Goal: Task Accomplishment & Management: Complete application form

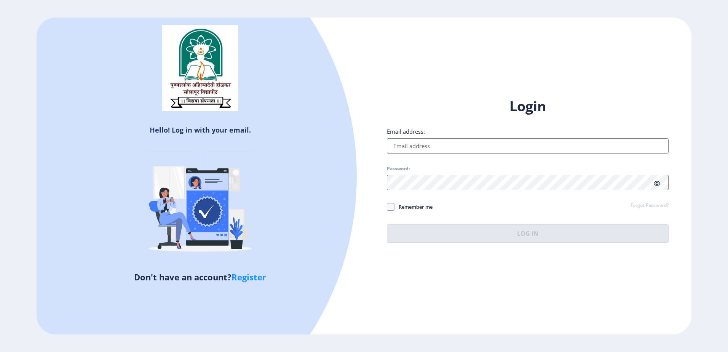
type input "bharatiyashreya@gmail.com"
click at [396, 206] on span "Remember me" at bounding box center [413, 206] width 38 height 9
click at [387, 207] on input "Remember me" at bounding box center [387, 207] width 0 height 0
checkbox input "true"
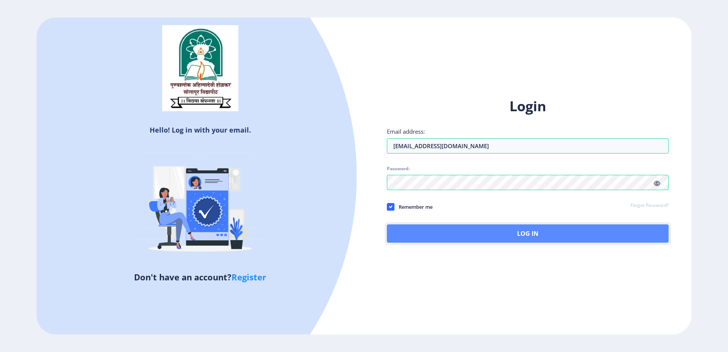
click at [457, 241] on button "Log In" at bounding box center [528, 233] width 282 height 18
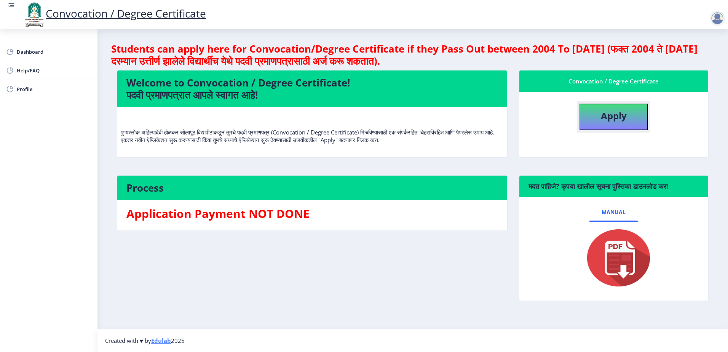
click at [618, 117] on b "Apply" at bounding box center [614, 115] width 26 height 13
select select
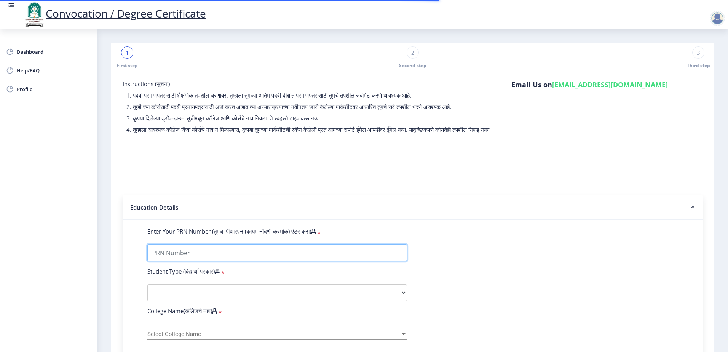
click at [192, 260] on input "Enter Your PRN Number (तुमचा पीआरएन (कायम नोंदणी क्रमांक) एंटर करा)" at bounding box center [277, 252] width 260 height 17
type input "202301044076364"
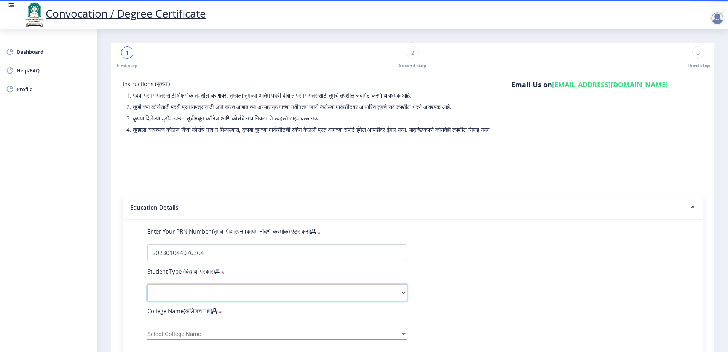
click at [201, 300] on select "Select Student Type Regular External" at bounding box center [277, 292] width 260 height 17
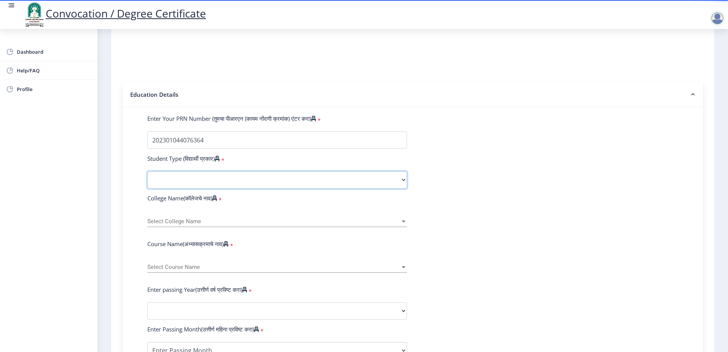
scroll to position [114, 0]
click at [303, 202] on div "College Name(कॉलेजचे नाव) *" at bounding box center [277, 198] width 271 height 11
click at [308, 187] on select "Select Student Type Regular External" at bounding box center [277, 178] width 260 height 17
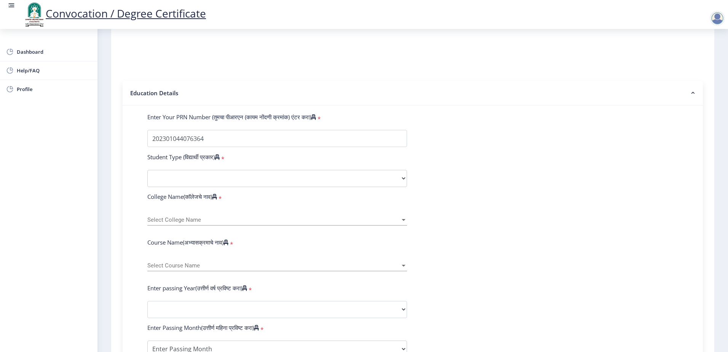
click at [476, 231] on form "Enter Your PRN Number (तुमचा पीआरएन (कायम नोंदणी क्रमांक) एंटर करा) * Student T…" at bounding box center [413, 315] width 542 height 404
click at [220, 269] on span "Select Course Name" at bounding box center [273, 265] width 253 height 6
type input "P"
type input "I"
type input "Ph.D"
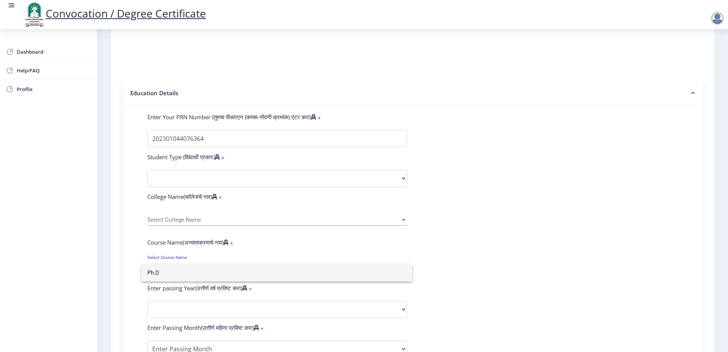
click at [261, 187] on div at bounding box center [364, 176] width 728 height 352
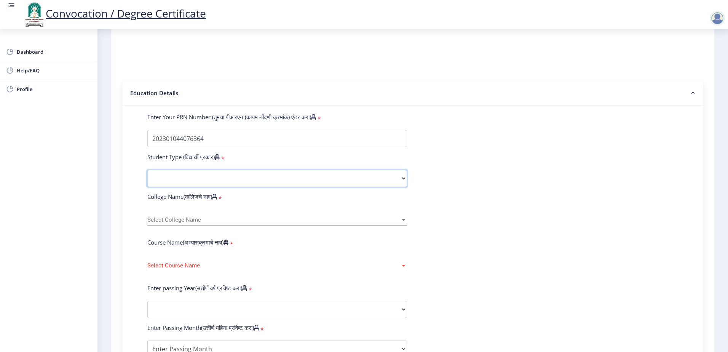
click at [397, 185] on select "Select Student Type Regular External" at bounding box center [277, 178] width 260 height 17
select select "Regular"
click at [147, 177] on select "Select Student Type Regular External" at bounding box center [277, 178] width 260 height 17
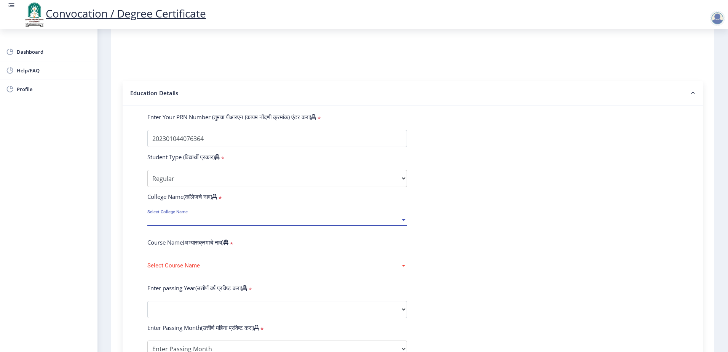
click at [255, 223] on span "Select College Name" at bounding box center [273, 220] width 253 height 6
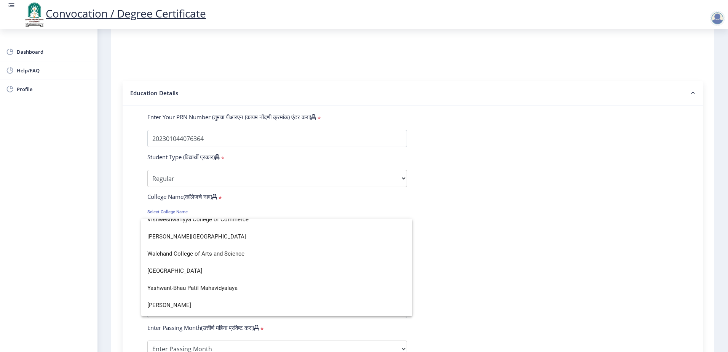
scroll to position [2608, 0]
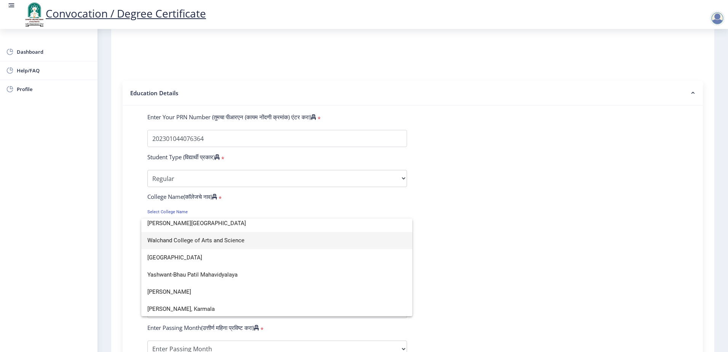
click at [325, 249] on span "Walchand College of Arts and Science" at bounding box center [276, 240] width 259 height 17
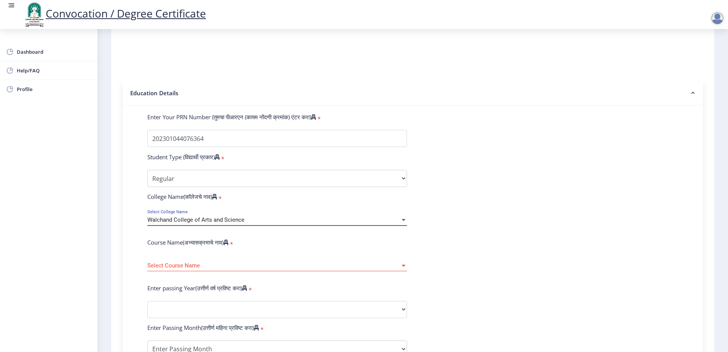
click at [220, 269] on span "Select Course Name" at bounding box center [273, 265] width 253 height 6
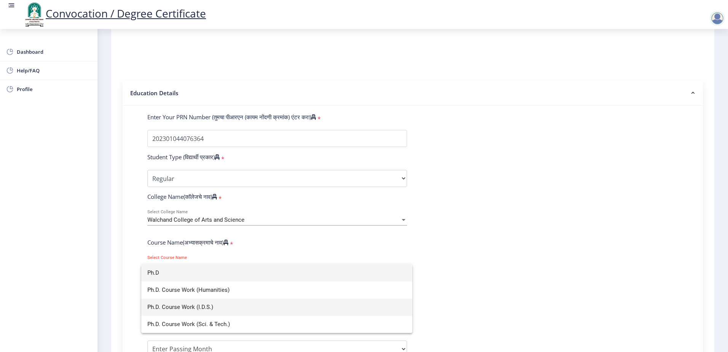
click at [231, 310] on span "Ph.D. Course Work (I.D.S.)" at bounding box center [276, 306] width 259 height 17
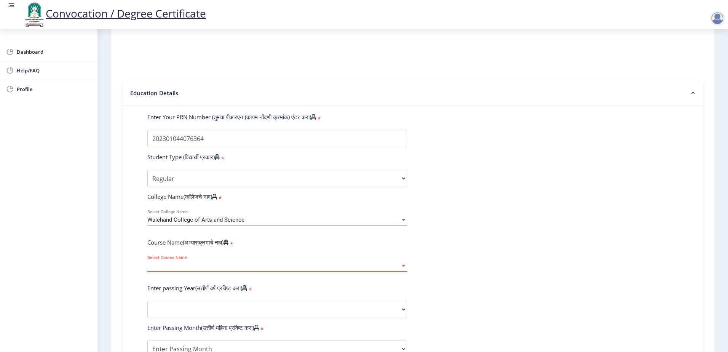
select select "January"
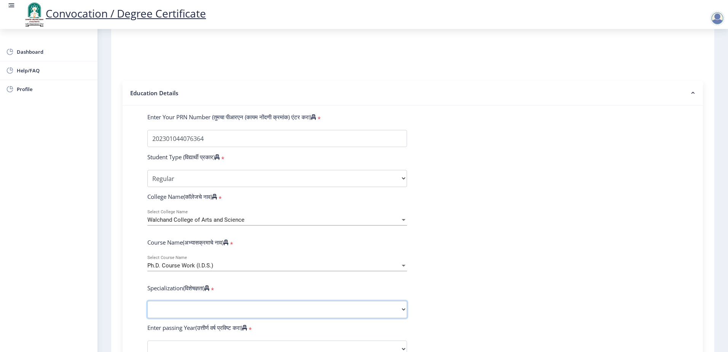
click at [201, 312] on select "Specialization Education Physical Education Social Work Other" at bounding box center [277, 309] width 260 height 17
select select "Social Work"
click at [147, 308] on select "Specialization Education Physical Education Social Work Other" at bounding box center [277, 309] width 260 height 17
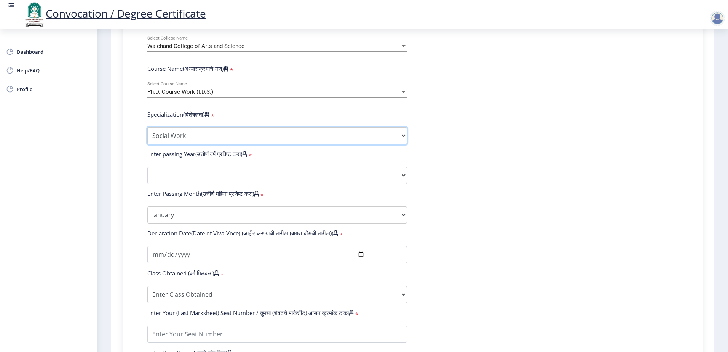
scroll to position [305, 0]
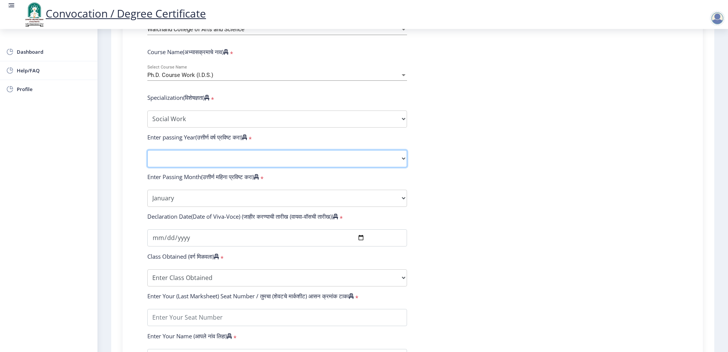
click at [292, 164] on select "2025 2024 2023 2022 2021 2020 2019 2018 2017 2016 2015 2014 2013 2012 2011 2010…" at bounding box center [277, 158] width 260 height 17
select select "2025"
click at [147, 157] on select "2025 2024 2023 2022 2021 2020 2019 2018 2017 2016 2015 2014 2013 2012 2011 2010…" at bounding box center [277, 158] width 260 height 17
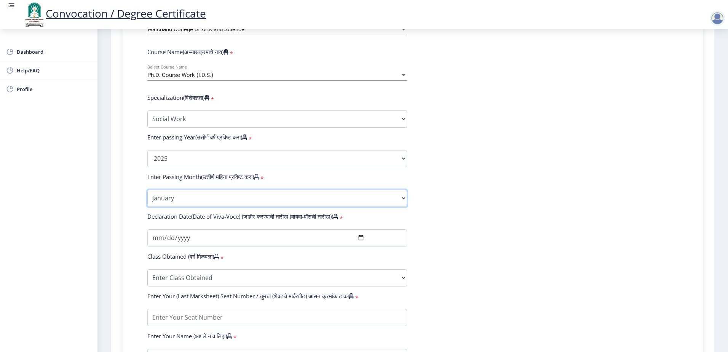
click at [214, 207] on select "Enter Passing Month January February March April May June July August September…" at bounding box center [277, 198] width 260 height 17
select select "August"
click at [147, 197] on select "Enter Passing Month January February March April May June July August September…" at bounding box center [277, 198] width 260 height 17
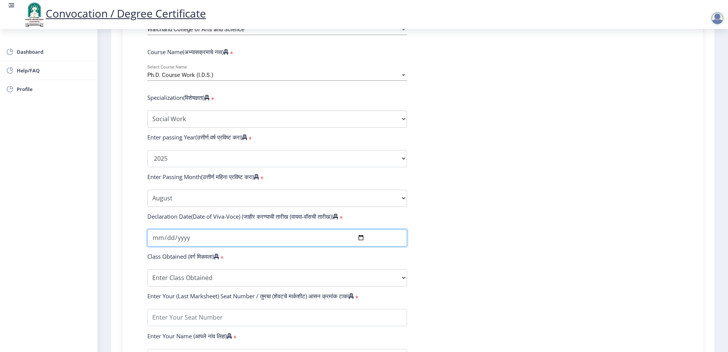
click at [217, 246] on input "date" at bounding box center [277, 237] width 260 height 17
type input "20254-08-05"
click at [217, 246] on input "20254-08-05" at bounding box center [277, 237] width 260 height 17
type input "2025-08-05"
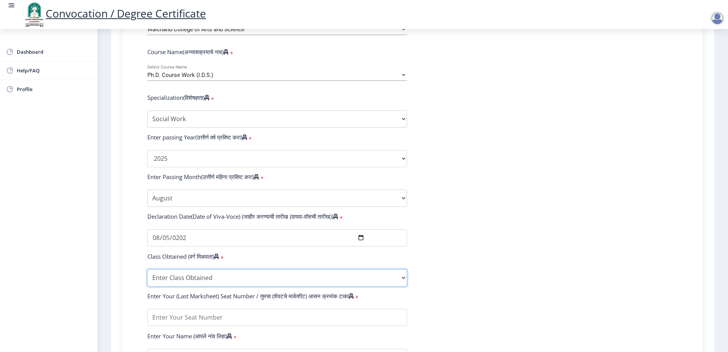
click at [232, 285] on select "Enter Class Obtained FIRST CLASS WITH DISTINCTION FIRST CLASS HIGHER SECOND CLA…" at bounding box center [277, 277] width 260 height 17
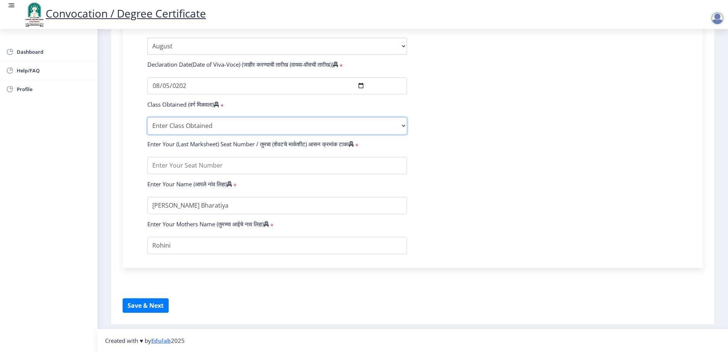
scroll to position [457, 0]
click at [211, 131] on select "Enter Class Obtained FIRST CLASS WITH DISTINCTION FIRST CLASS HIGHER SECOND CLA…" at bounding box center [277, 125] width 260 height 17
click at [126, 223] on div "Enter Your PRN Number (तुमचा पीआरएन (कायम नोंदणी क्रमांक) एंटर करा) * Student T…" at bounding box center [413, 15] width 580 height 504
click at [202, 131] on select "Enter Class Obtained FIRST CLASS WITH DISTINCTION FIRST CLASS HIGHER SECOND CLA…" at bounding box center [277, 125] width 260 height 17
click at [491, 133] on form "Enter Your PRN Number (तुमचा पीआरएन (कायम नोंदणी क्रमांक) एंटर करा) * Student T…" at bounding box center [413, 12] width 542 height 483
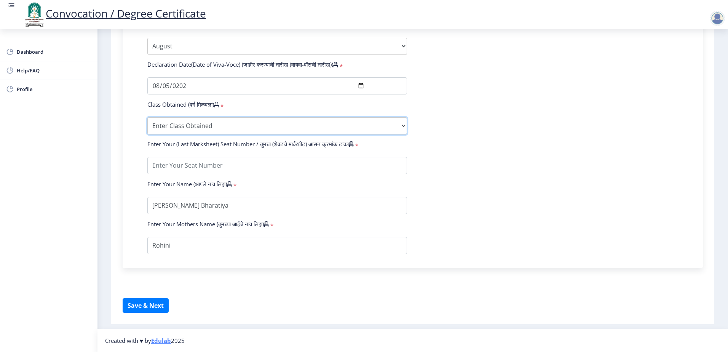
click at [243, 130] on select "Enter Class Obtained FIRST CLASS WITH DISTINCTION FIRST CLASS HIGHER SECOND CLA…" at bounding box center [277, 125] width 260 height 17
click at [655, 96] on form "Enter Your PRN Number (तुमचा पीआरएन (कायम नोंदणी क्रमांक) एंटर करा) * Student T…" at bounding box center [413, 12] width 542 height 483
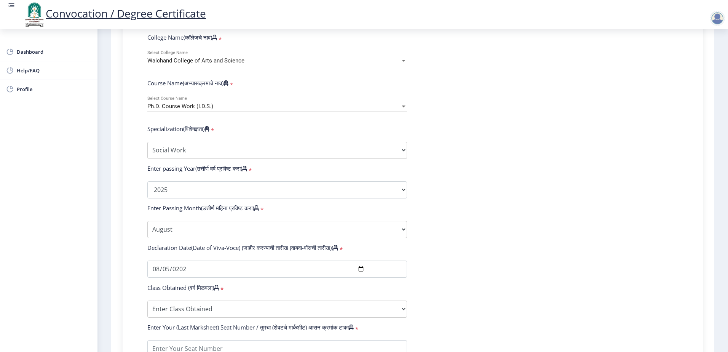
scroll to position [235, 0]
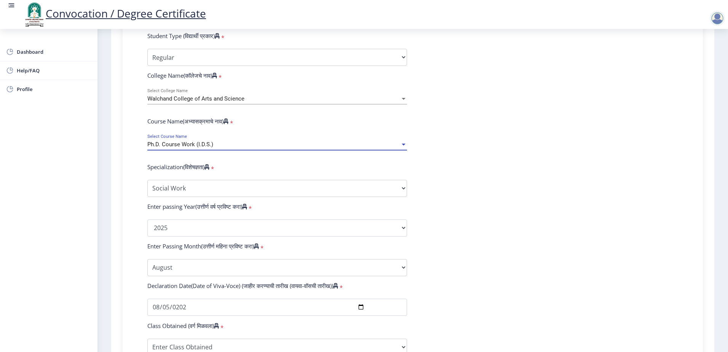
click at [378, 148] on div "Ph.D. Course Work (I.D.S.)" at bounding box center [273, 144] width 253 height 6
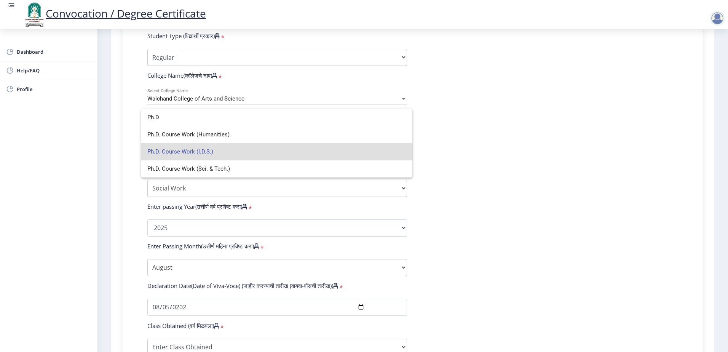
click at [321, 150] on span "Ph.D. Course Work (I.D.S.)" at bounding box center [276, 151] width 259 height 17
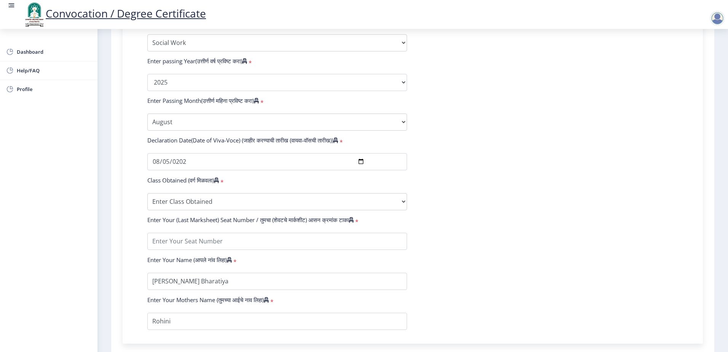
scroll to position [388, 0]
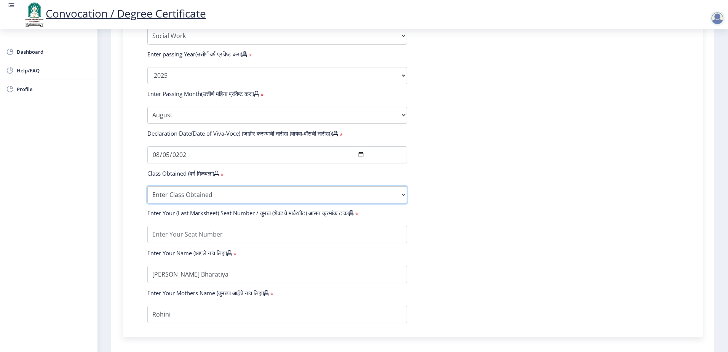
click at [214, 196] on select "Enter Class Obtained FIRST CLASS WITH DISTINCTION FIRST CLASS HIGHER SECOND CLA…" at bounding box center [277, 194] width 260 height 17
click at [126, 180] on div "Enter Your PRN Number (तुमचा पीआरएन (कायम नोंदणी क्रमांक) एंटर करा) * Student T…" at bounding box center [413, 84] width 580 height 504
click at [254, 202] on select "Enter Class Obtained FIRST CLASS WITH DISTINCTION FIRST CLASS HIGHER SECOND CLA…" at bounding box center [277, 194] width 260 height 17
click at [276, 203] on select "Enter Class Obtained FIRST CLASS WITH DISTINCTION FIRST CLASS HIGHER SECOND CLA…" at bounding box center [277, 194] width 260 height 17
select select "Grade A"
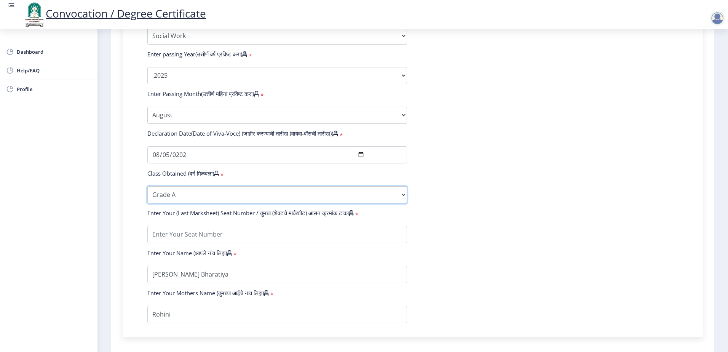
click at [147, 193] on select "Enter Class Obtained FIRST CLASS WITH DISTINCTION FIRST CLASS HIGHER SECOND CLA…" at bounding box center [277, 194] width 260 height 17
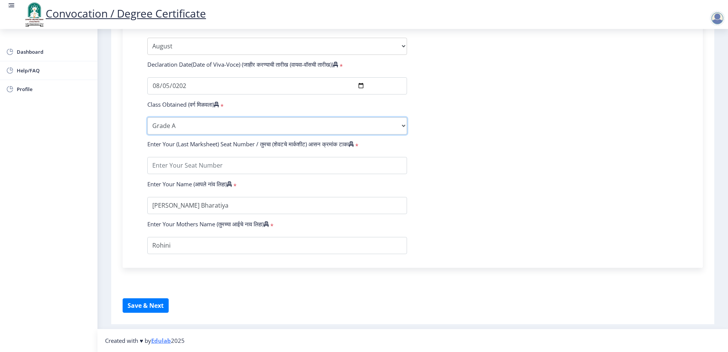
scroll to position [464, 0]
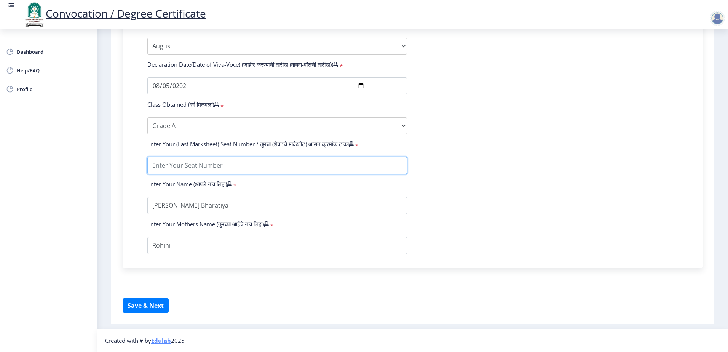
click at [278, 165] on input "textarea" at bounding box center [277, 165] width 260 height 17
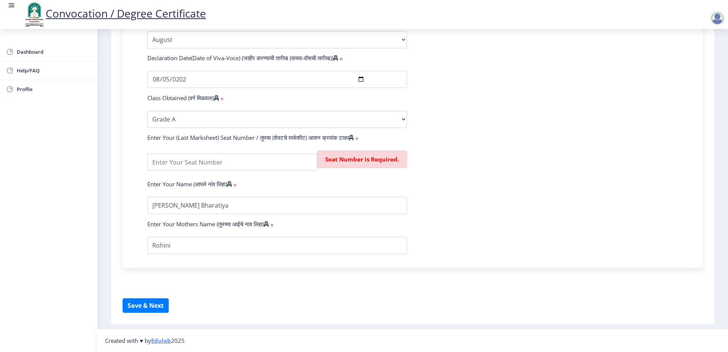
click at [437, 168] on form "Enter Your PRN Number (तुमचा पीआरएन (कायम नोंदणी क्रमांक) एंटर करा) * Student T…" at bounding box center [413, 9] width 542 height 490
click at [254, 171] on input "textarea" at bounding box center [232, 161] width 170 height 17
click at [236, 171] on input "textarea" at bounding box center [232, 161] width 170 height 17
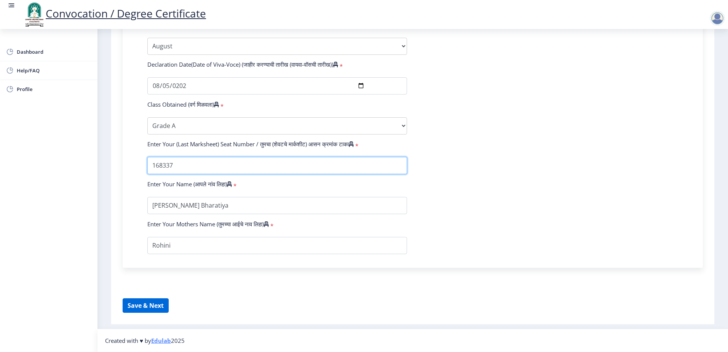
type input "168337"
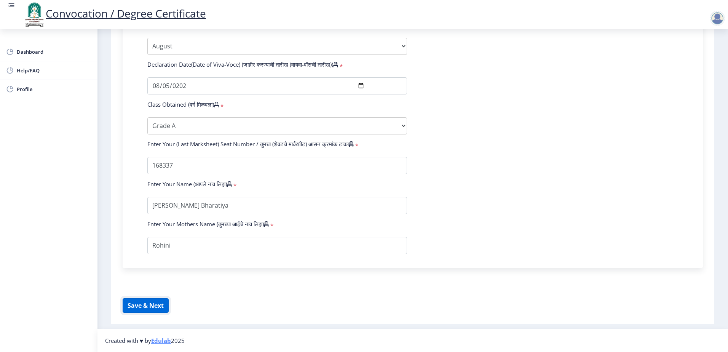
click at [162, 305] on button "Save & Next" at bounding box center [146, 305] width 46 height 14
select select
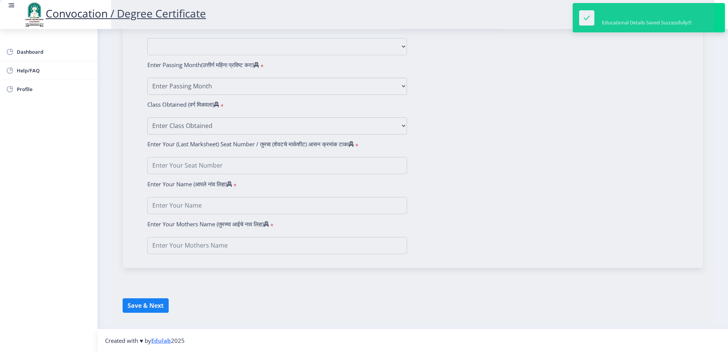
type input "Shreya Shrikant Bharatiya"
type input "Rohini"
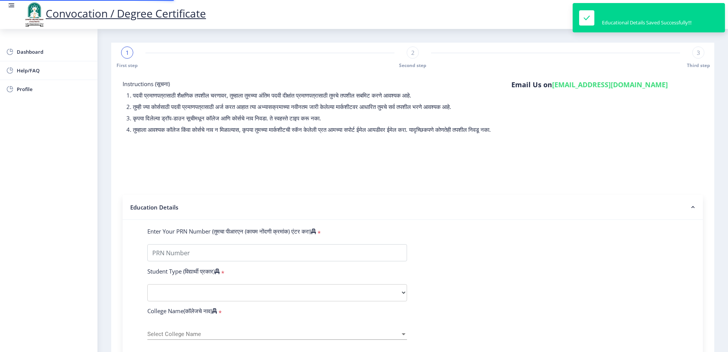
type input "202301044076364"
select select "Regular"
select select "2025"
select select "Grade A"
type input "168337"
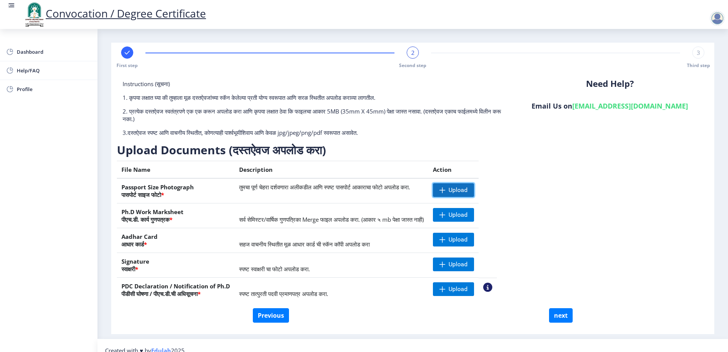
click at [445, 190] on span at bounding box center [442, 190] width 6 height 6
click at [468, 216] on span "Upload" at bounding box center [457, 215] width 19 height 8
click at [468, 239] on span "Upload" at bounding box center [457, 240] width 19 height 8
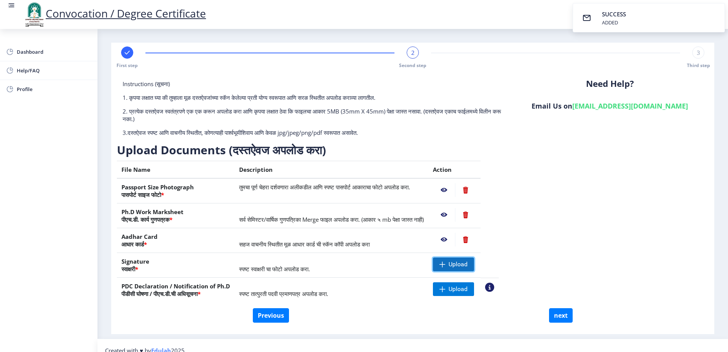
click at [445, 262] on span at bounding box center [442, 264] width 6 height 6
click at [468, 291] on span "Upload" at bounding box center [457, 289] width 19 height 8
click at [468, 290] on span "Upload" at bounding box center [457, 289] width 19 height 8
click at [474, 294] on span "Upload" at bounding box center [453, 289] width 41 height 14
click at [559, 311] on button "next" at bounding box center [561, 315] width 24 height 14
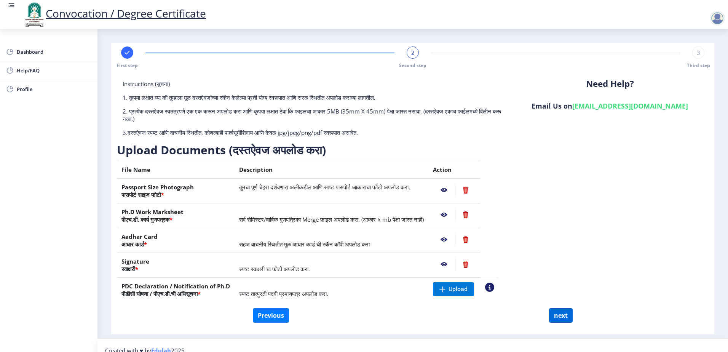
select select
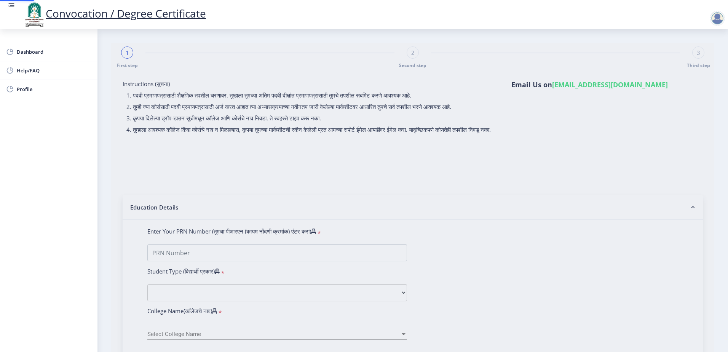
type input "202301044076364"
select select "Regular"
select select "2025"
select select "Grade A"
type input "168337"
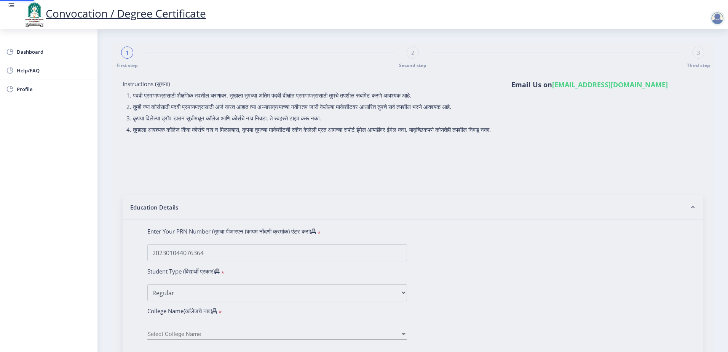
select select "August"
select select "Social Work"
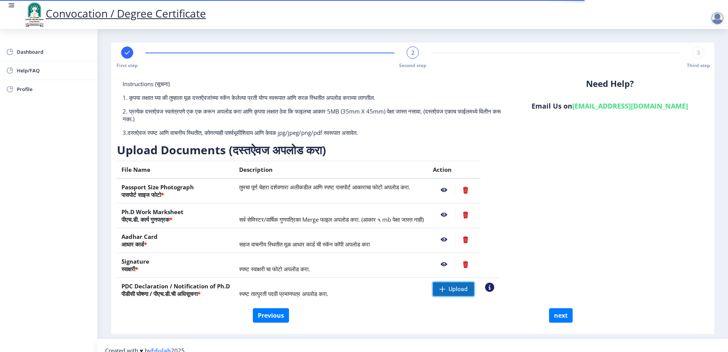
click at [468, 288] on span "Upload" at bounding box center [457, 289] width 19 height 8
click at [494, 288] on nb-action at bounding box center [489, 286] width 9 height 9
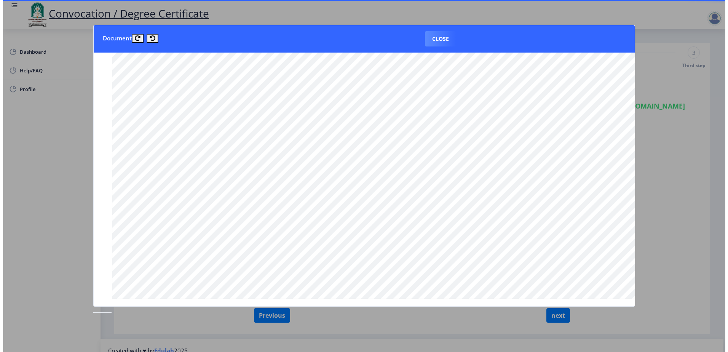
scroll to position [399, 0]
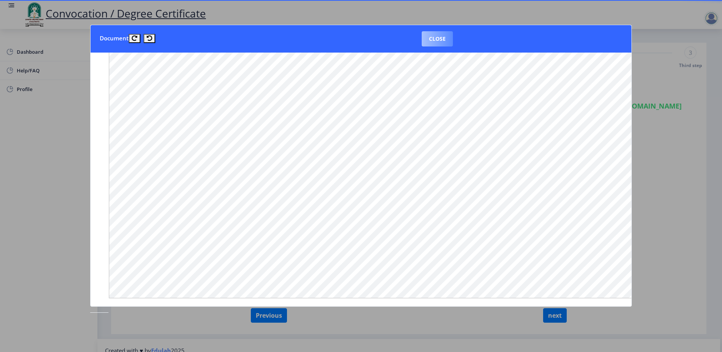
click at [435, 40] on button "Close" at bounding box center [437, 38] width 31 height 15
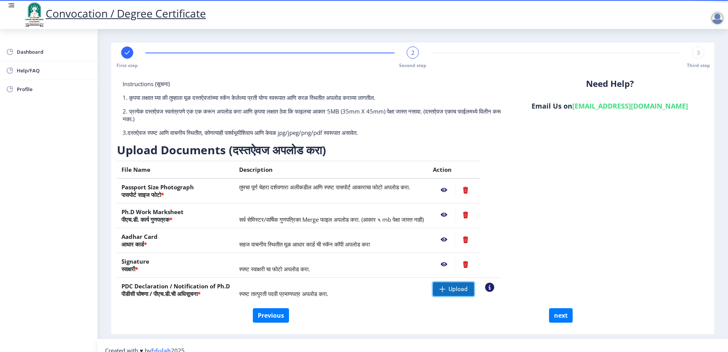
click at [468, 289] on span "Upload" at bounding box center [457, 289] width 19 height 8
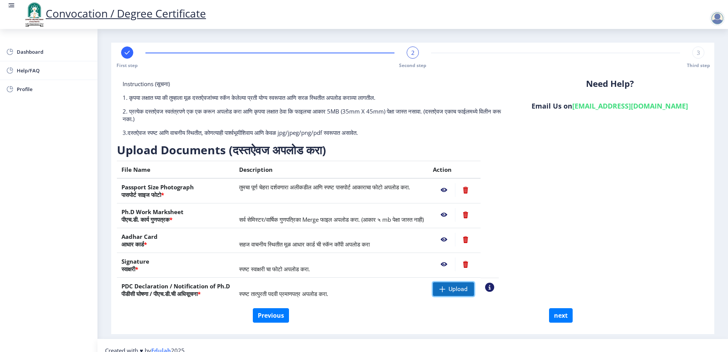
click at [468, 288] on span "Upload" at bounding box center [457, 289] width 19 height 8
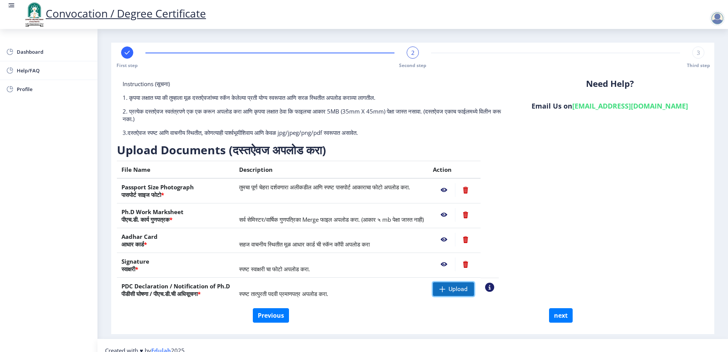
click at [468, 288] on span "Upload" at bounding box center [457, 289] width 19 height 8
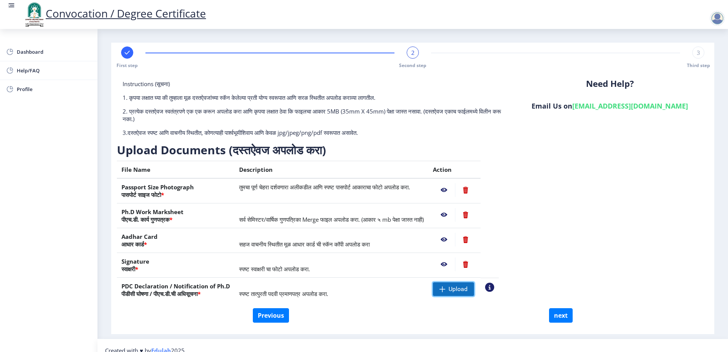
click at [468, 288] on span "Upload" at bounding box center [457, 289] width 19 height 8
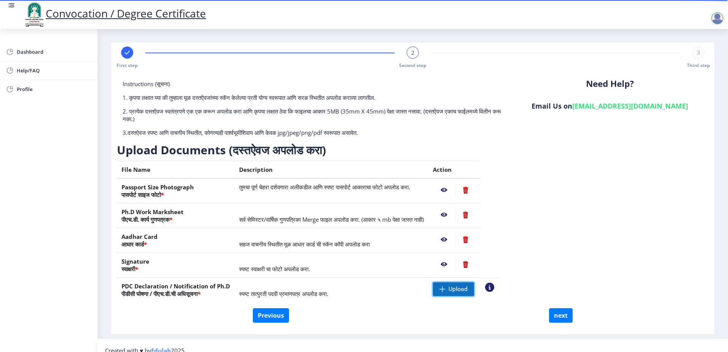
click at [474, 293] on span "Upload" at bounding box center [453, 289] width 41 height 14
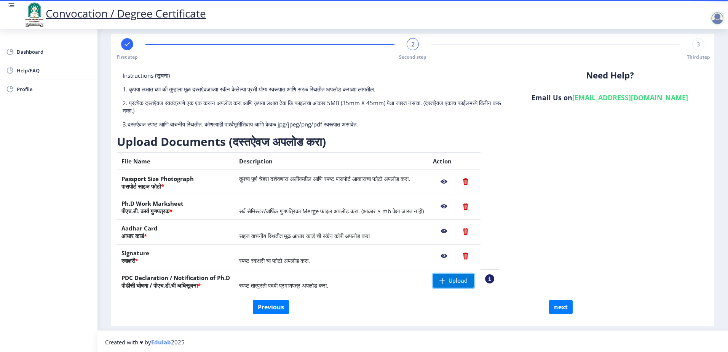
scroll to position [10, 0]
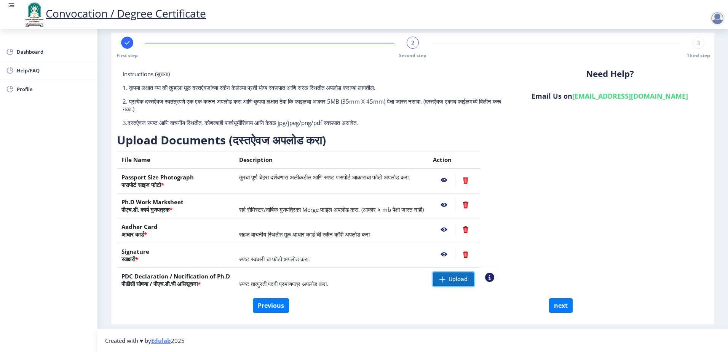
click at [468, 282] on span "Upload" at bounding box center [457, 279] width 19 height 8
click at [555, 305] on button "next" at bounding box center [561, 305] width 24 height 14
select select
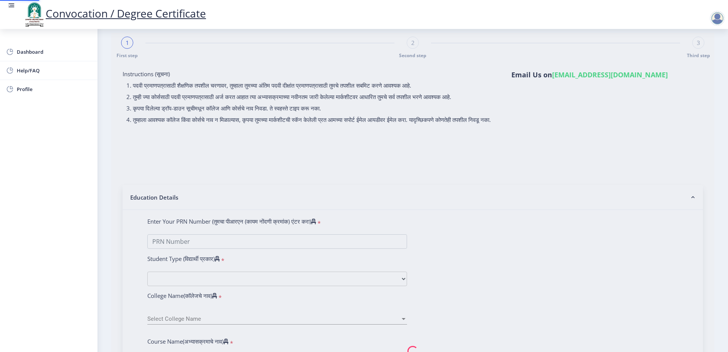
type input "[PERSON_NAME] Bharatiya"
type input "Rohini"
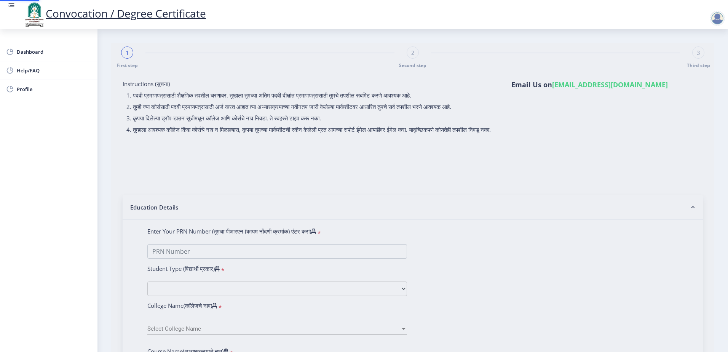
type input "202301044076364"
select select "Regular"
select select "2025"
select select "Grade A"
type input "168337"
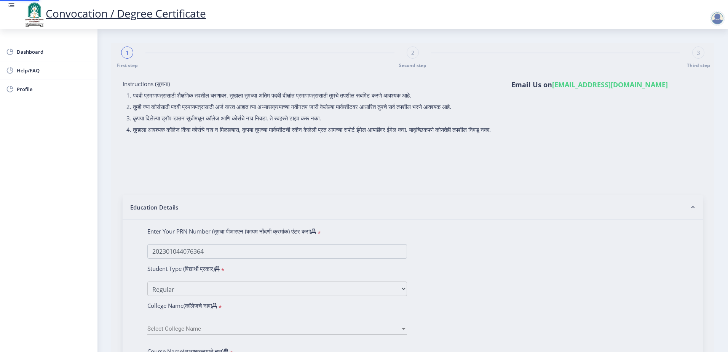
select select "August"
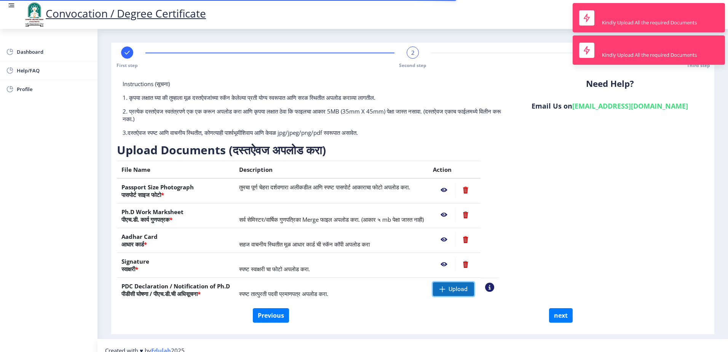
click at [466, 286] on span "Upload" at bounding box center [457, 289] width 19 height 8
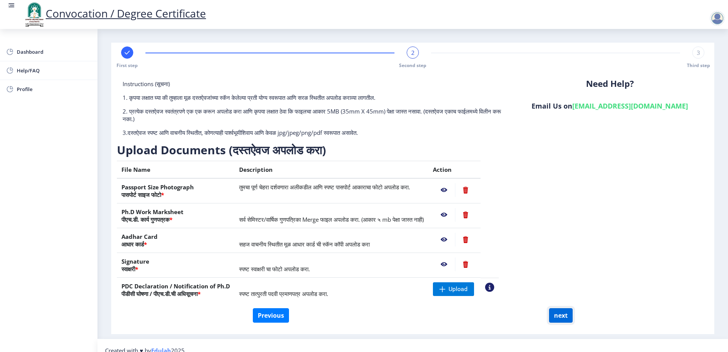
click at [567, 320] on button "next" at bounding box center [561, 315] width 24 height 14
select select
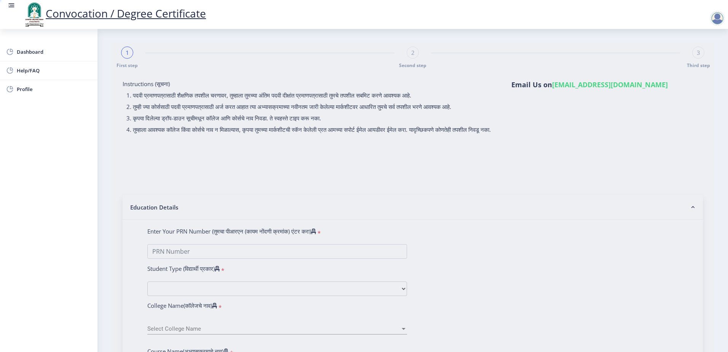
type input "[PERSON_NAME] Bharatiya"
type input "Rohini"
type input "202301044076364"
select select "Regular"
select select "2025"
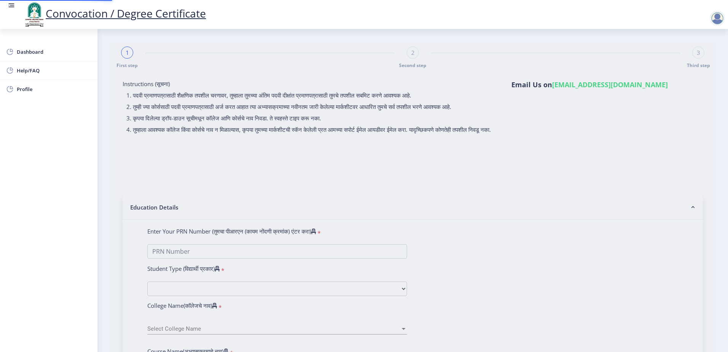
select select "Grade A"
type input "168337"
select select "August"
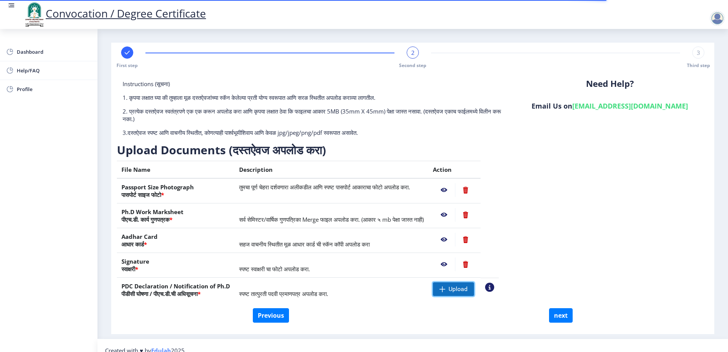
click at [468, 291] on span "Upload" at bounding box center [457, 289] width 19 height 8
click at [466, 287] on span "Upload" at bounding box center [453, 289] width 41 height 14
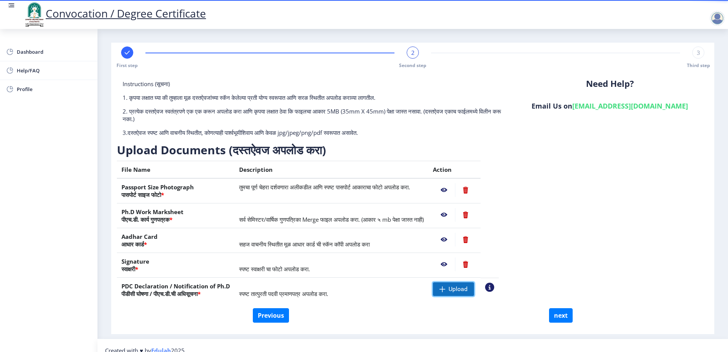
click at [466, 287] on span "Upload" at bounding box center [453, 289] width 41 height 14
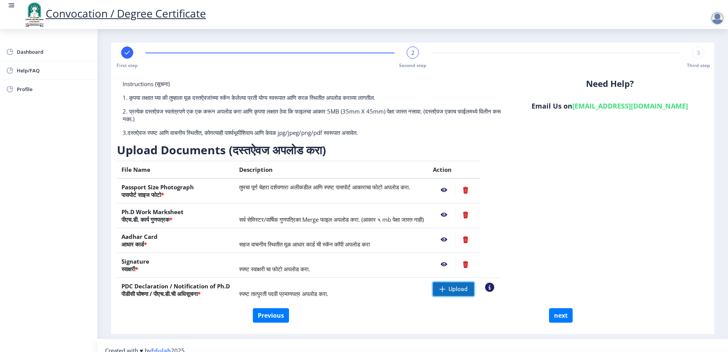
click at [464, 290] on span "Upload" at bounding box center [453, 289] width 41 height 14
click at [559, 314] on button "next" at bounding box center [561, 315] width 24 height 14
select select
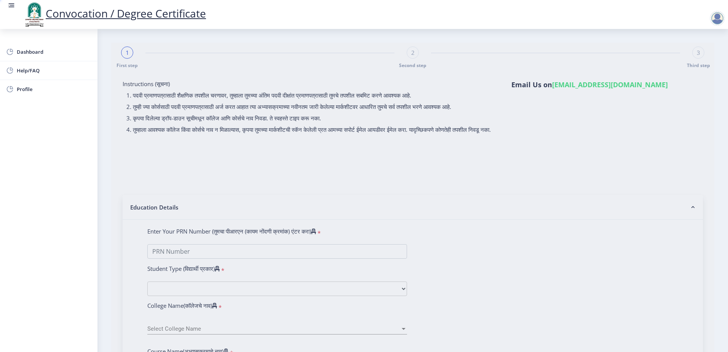
type input "Shreya Shrikant Bharatiya"
type input "Rohini"
type input "202301044076364"
select select "Regular"
select select "2025"
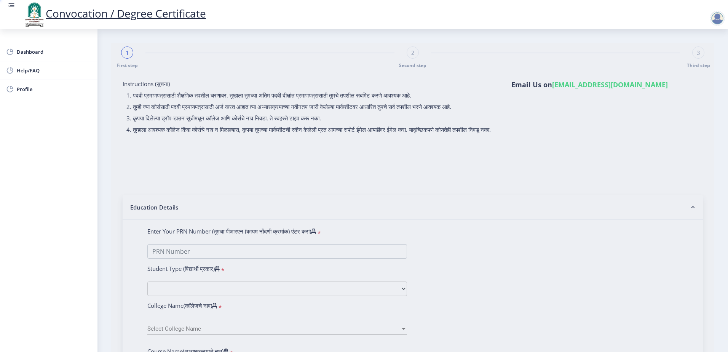
select select "Grade A"
type input "168337"
select select "August"
select select "Social Work"
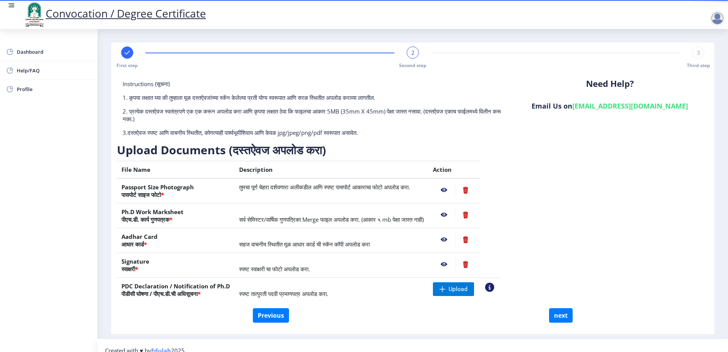
click at [721, 62] on nb-layout-column "First step 2 Second step 3 Third step Instructions (सूचना) 1. कृपया लक्षात घ्या…" at bounding box center [412, 184] width 630 height 310
click at [468, 289] on span "Upload" at bounding box center [457, 289] width 19 height 8
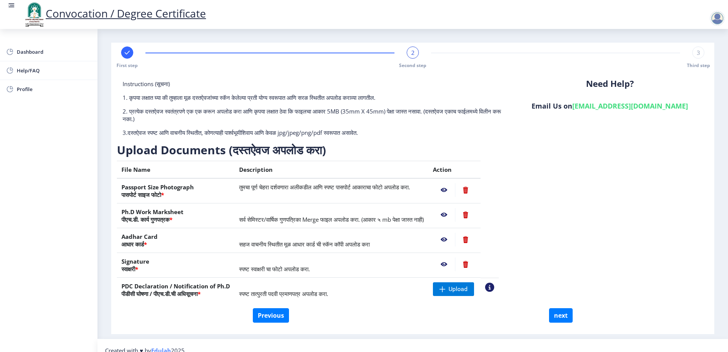
click at [494, 286] on nb-action at bounding box center [489, 286] width 9 height 9
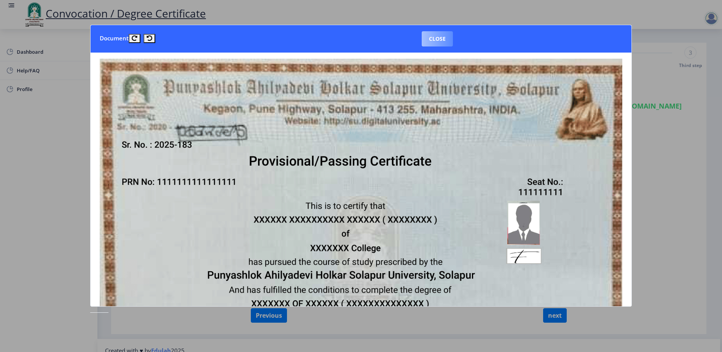
click at [439, 37] on button "Close" at bounding box center [437, 38] width 31 height 15
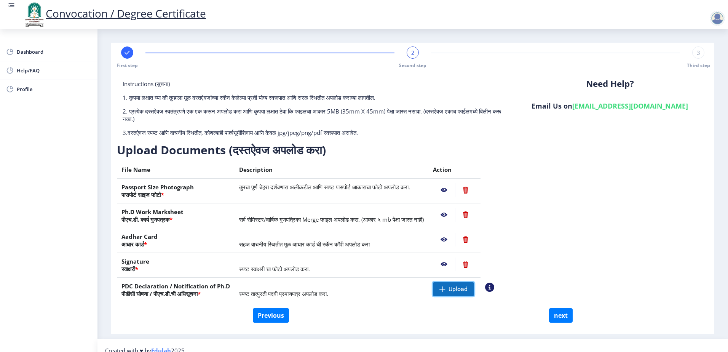
click at [468, 289] on span "Upload" at bounding box center [457, 289] width 19 height 8
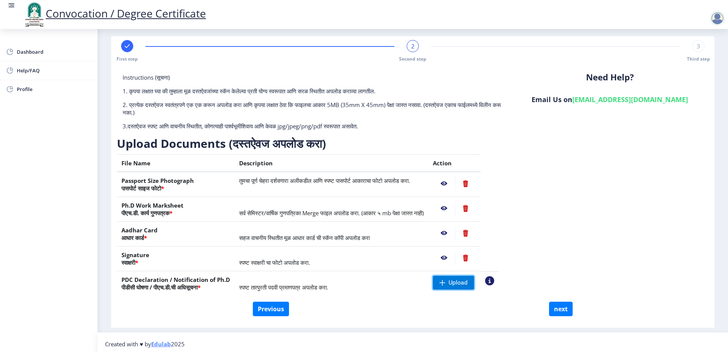
scroll to position [10, 0]
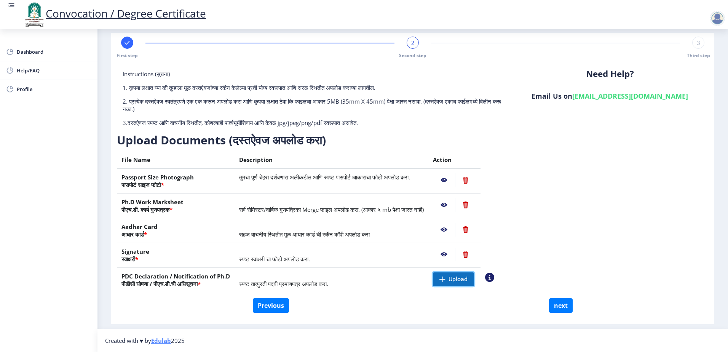
click at [468, 279] on span "Upload" at bounding box center [457, 279] width 19 height 8
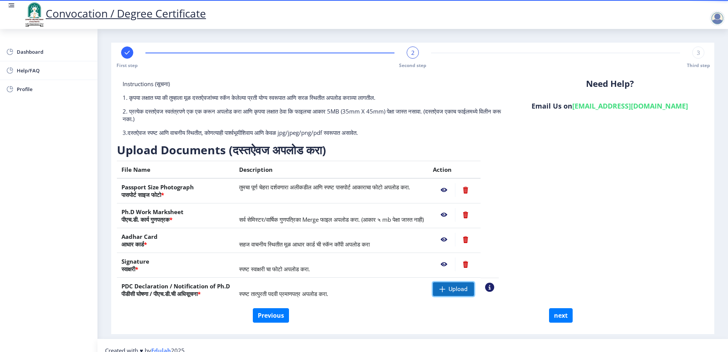
click at [464, 290] on span "Upload" at bounding box center [453, 289] width 41 height 14
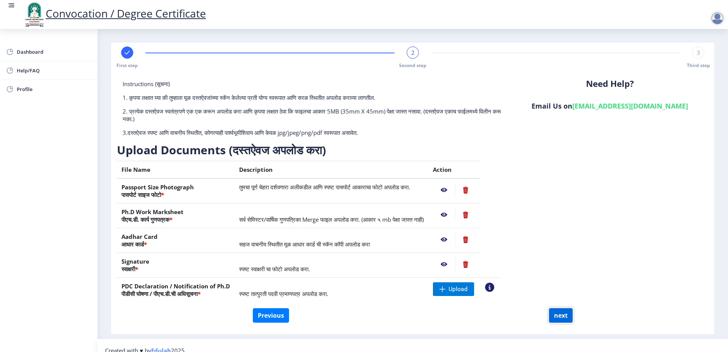
click at [565, 316] on button "next" at bounding box center [561, 315] width 24 height 14
select select
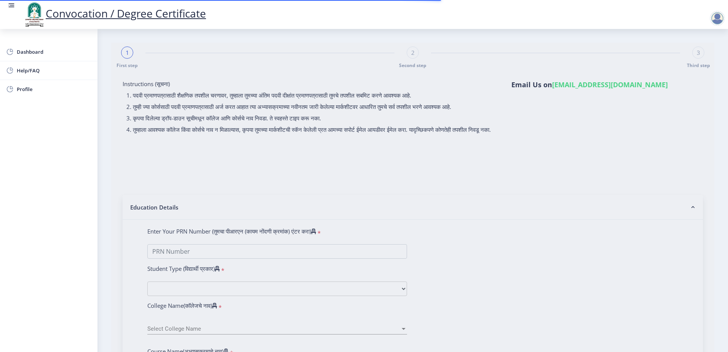
type input "202301044076364"
select select "Regular"
select select "2025"
select select "Grade A"
type input "168337"
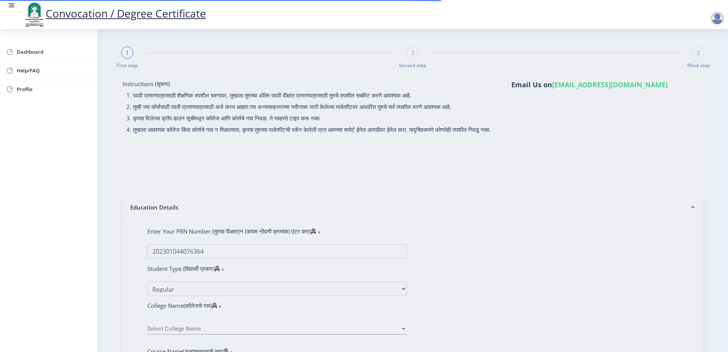
select select "August"
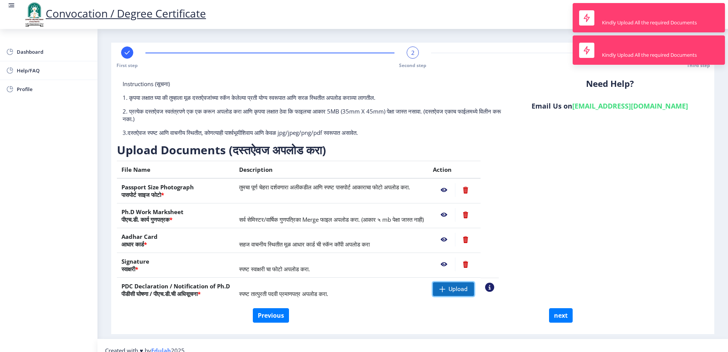
click at [468, 290] on span "Upload" at bounding box center [457, 289] width 19 height 8
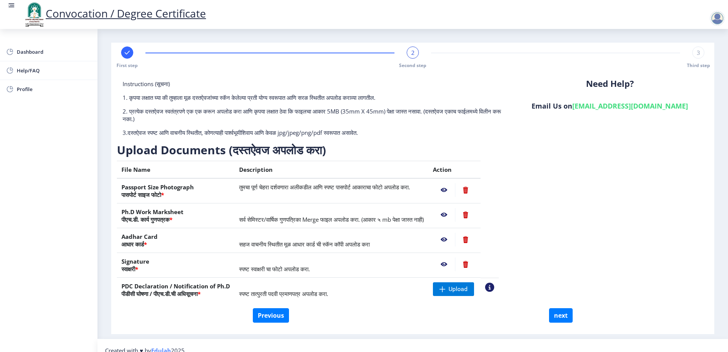
click at [494, 287] on nb-action at bounding box center [489, 286] width 9 height 9
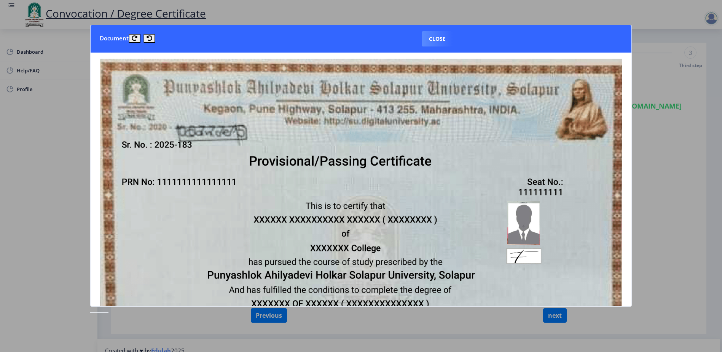
drag, startPoint x: 634, startPoint y: 88, endPoint x: 632, endPoint y: 125, distance: 37.3
click at [632, 125] on nb-card-body at bounding box center [361, 179] width 541 height 253
click at [442, 44] on button "Close" at bounding box center [437, 38] width 31 height 15
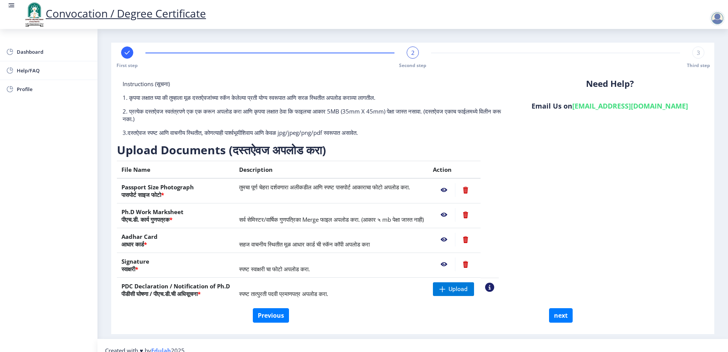
click at [494, 289] on nb-action at bounding box center [489, 286] width 9 height 9
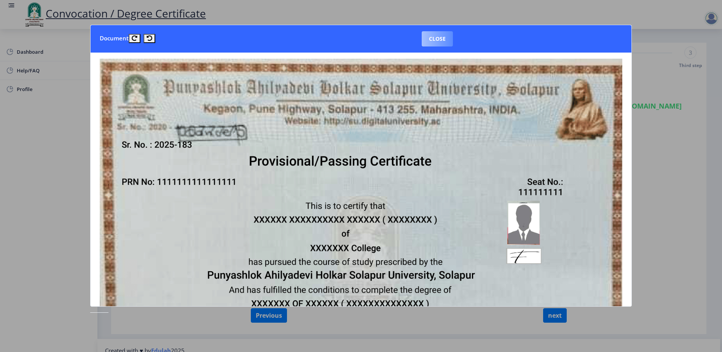
click at [439, 37] on button "Close" at bounding box center [437, 38] width 31 height 15
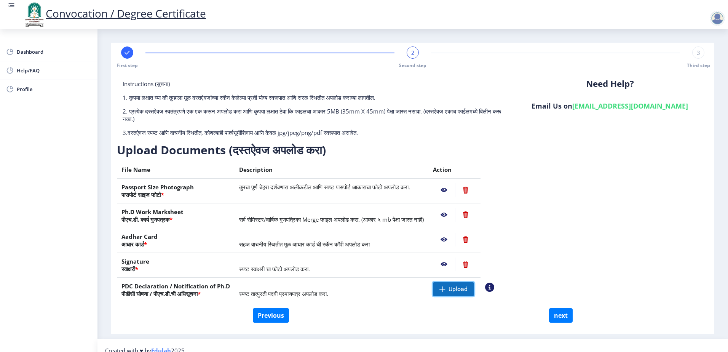
click at [468, 292] on span "Upload" at bounding box center [457, 289] width 19 height 8
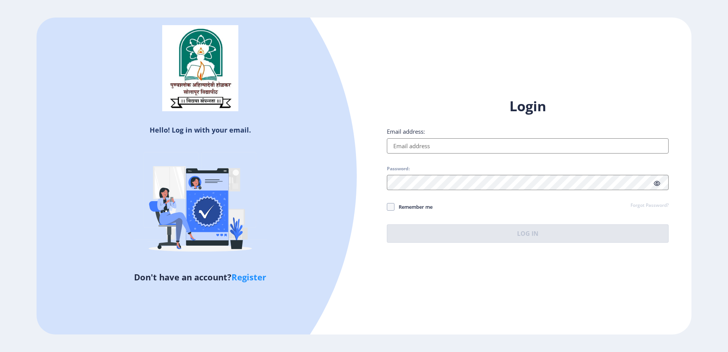
type input "[EMAIL_ADDRESS][DOMAIN_NAME]"
click at [421, 209] on span "Remember me" at bounding box center [413, 206] width 38 height 9
click at [387, 207] on input "Remember me" at bounding box center [387, 207] width 0 height 0
checkbox input "true"
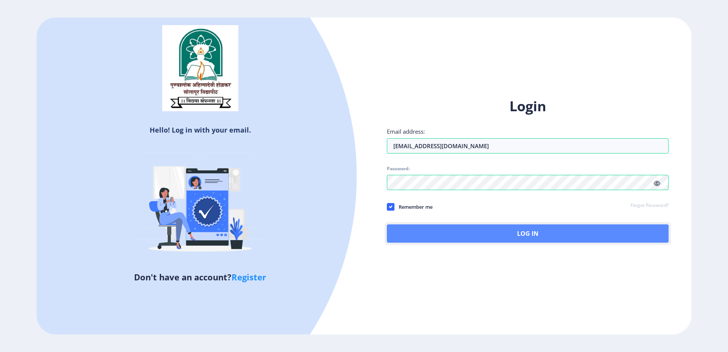
click at [484, 236] on button "Log In" at bounding box center [528, 233] width 282 height 18
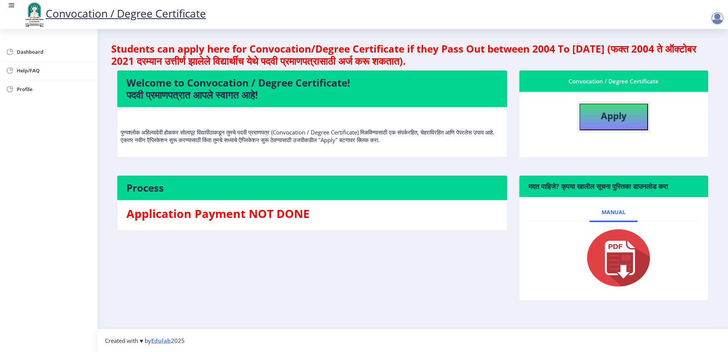
click at [621, 109] on b "Apply" at bounding box center [614, 115] width 26 height 13
select select
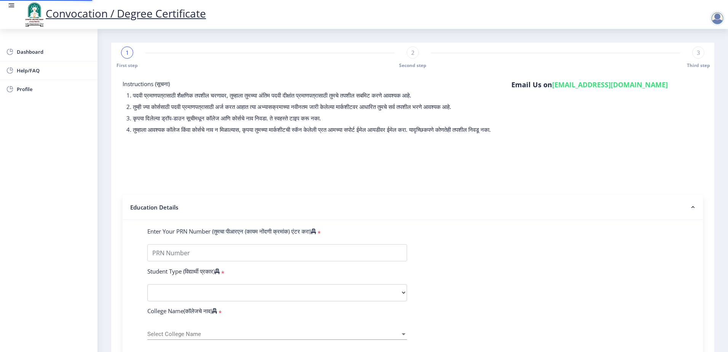
type input "202301044076364"
select select "Regular"
select select "2025"
select select "Grade A"
type input "168337"
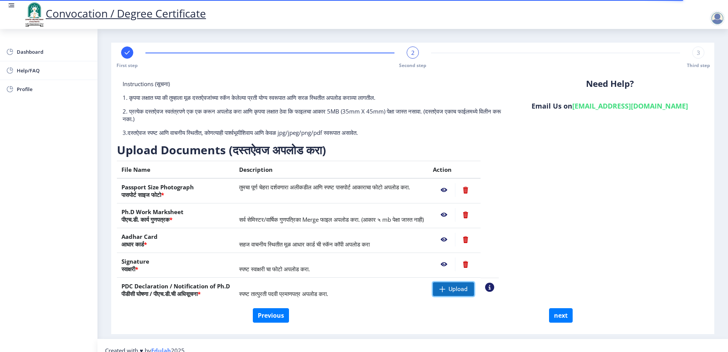
click at [468, 287] on span "Upload" at bounding box center [457, 289] width 19 height 8
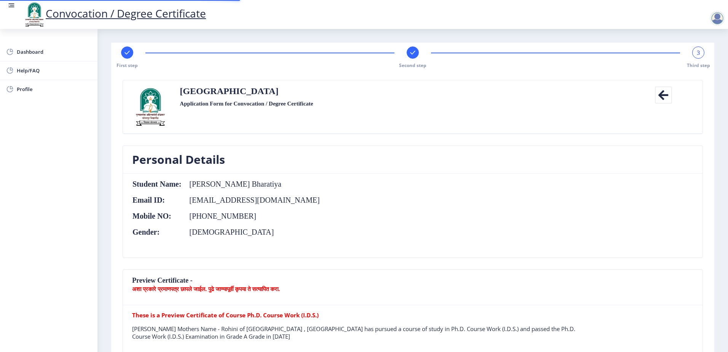
select select
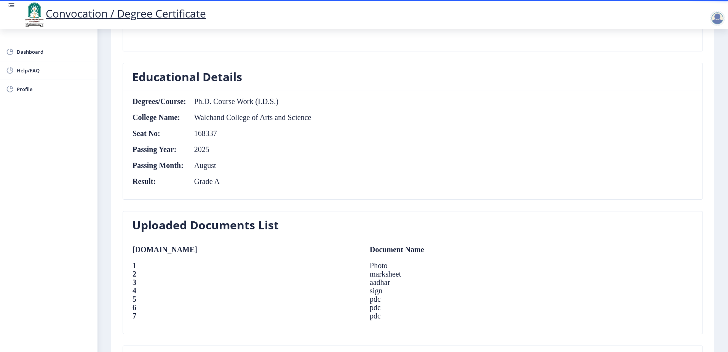
scroll to position [462, 0]
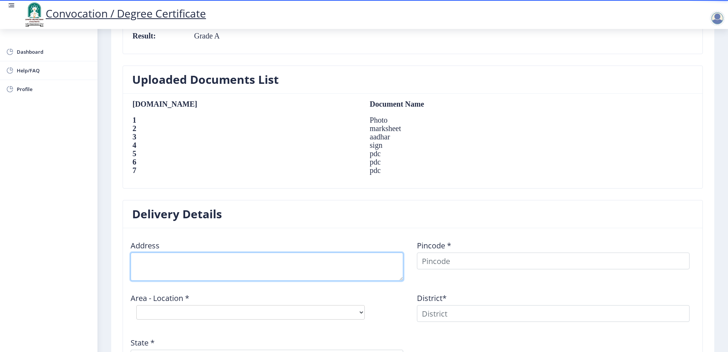
click at [207, 269] on textarea at bounding box center [267, 266] width 273 height 28
type textarea "[STREET_ADDRESS][PERSON_NAME]"
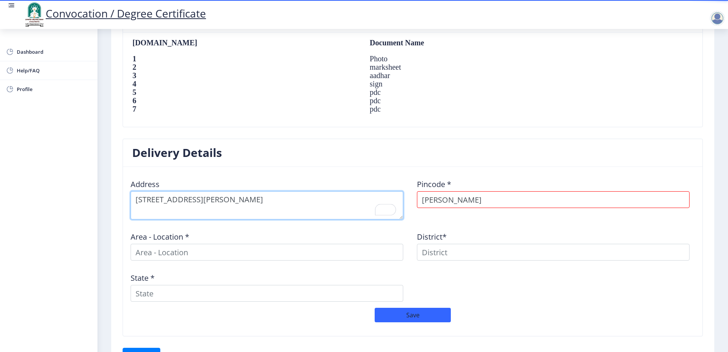
scroll to position [538, 0]
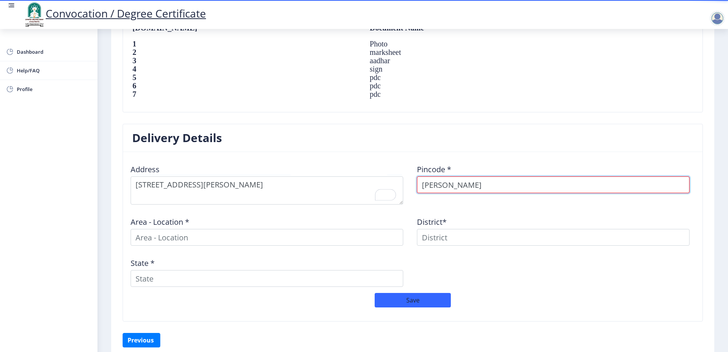
click at [464, 188] on input "[PERSON_NAME]" at bounding box center [553, 184] width 273 height 17
type input "400006"
select select
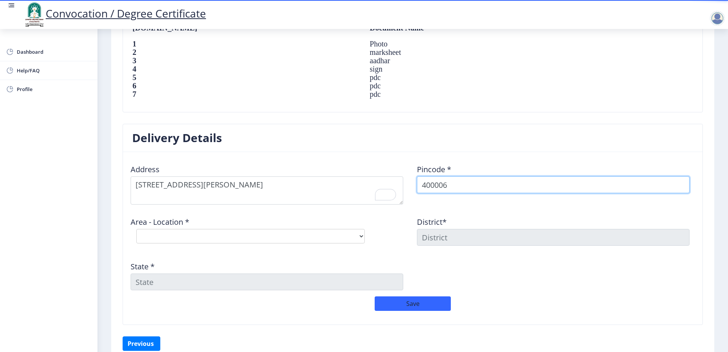
type input "400006"
click at [301, 240] on select "Select Area Location [GEOGRAPHIC_DATA] S.O" at bounding box center [250, 236] width 228 height 14
select select "1: Object"
click at [136, 229] on select "Select Area Location [GEOGRAPHIC_DATA] S.O" at bounding box center [250, 236] width 228 height 14
type input "[GEOGRAPHIC_DATA]"
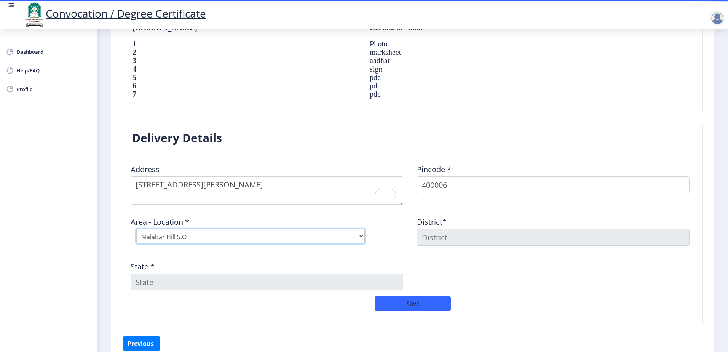
type input "[GEOGRAPHIC_DATA]"
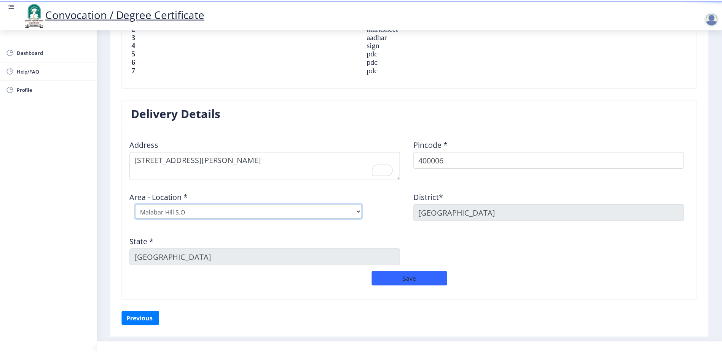
scroll to position [576, 0]
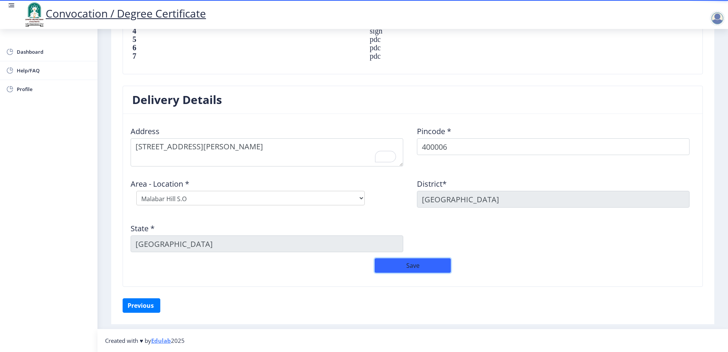
click at [412, 265] on button "Save" at bounding box center [413, 265] width 76 height 14
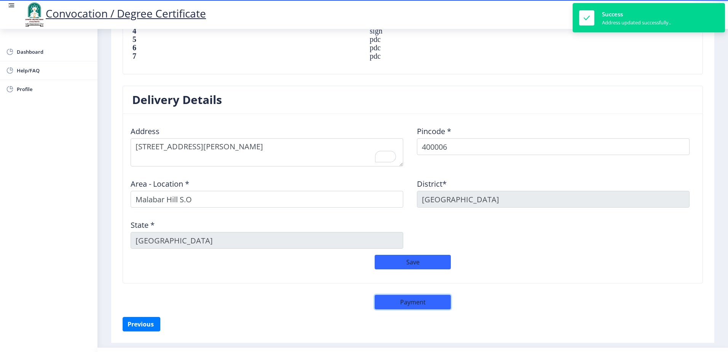
click at [417, 299] on button "Payment" at bounding box center [413, 302] width 76 height 14
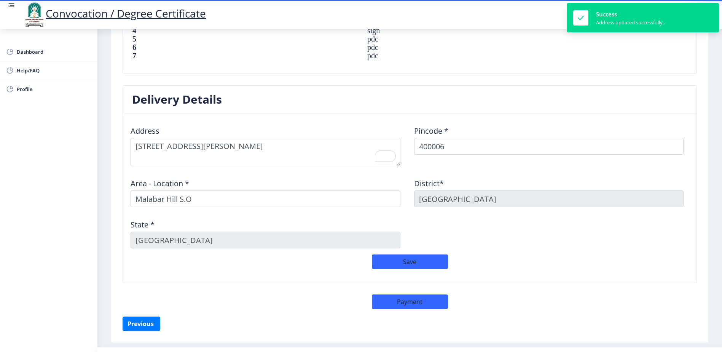
select select "sealed"
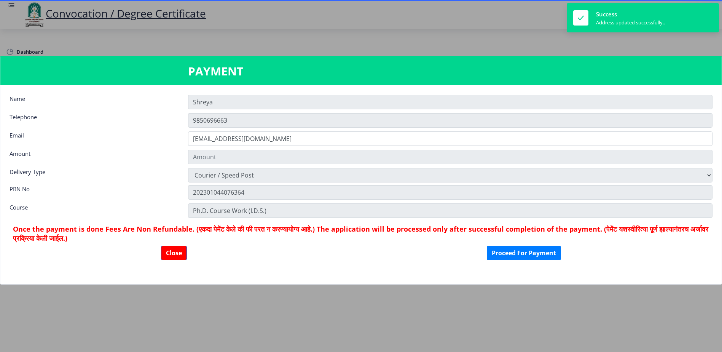
type input "2885"
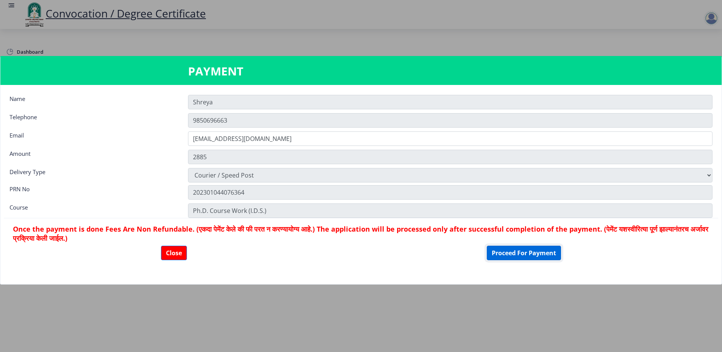
click at [525, 257] on button "Proceed For Payment" at bounding box center [524, 253] width 74 height 14
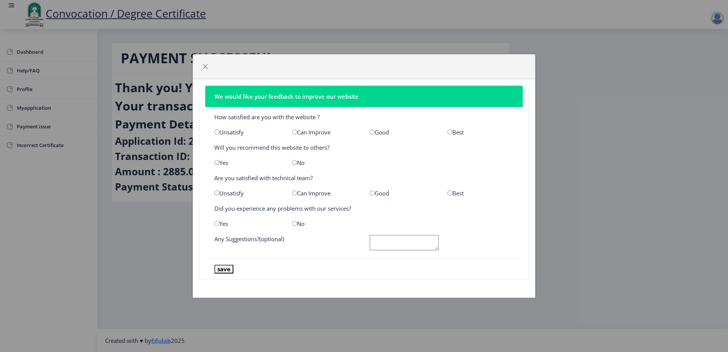
click at [378, 132] on div "Good" at bounding box center [403, 132] width 78 height 8
click at [372, 132] on input "radio" at bounding box center [372, 131] width 5 height 5
radio input "true"
click at [204, 68] on span "button" at bounding box center [205, 67] width 6 height 6
